Goal: Find specific page/section: Find specific page/section

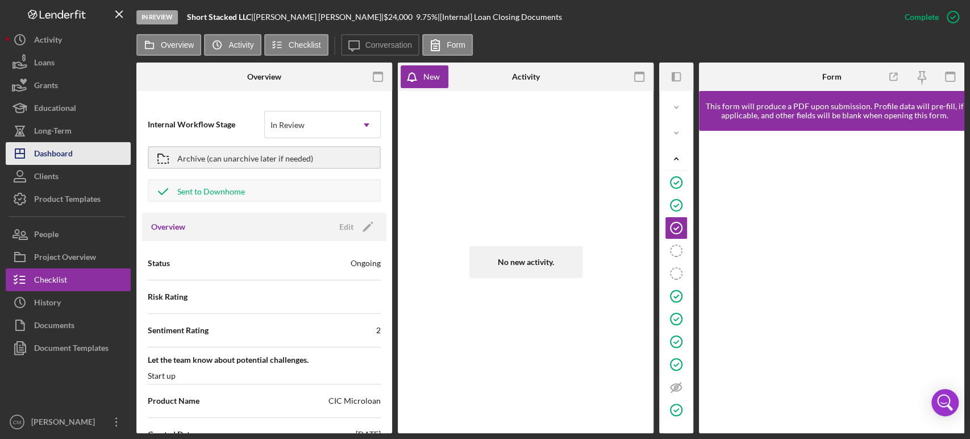
click at [76, 157] on button "Icon/Dashboard Dashboard" at bounding box center [68, 153] width 125 height 23
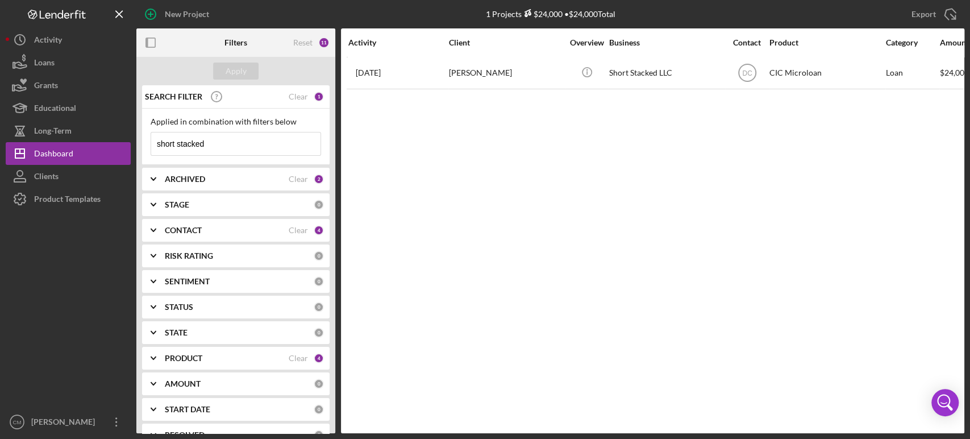
click at [251, 140] on input "short stacked" at bounding box center [235, 143] width 169 height 23
click at [245, 69] on button "Apply" at bounding box center [235, 70] width 45 height 17
